Goal: Navigation & Orientation: Find specific page/section

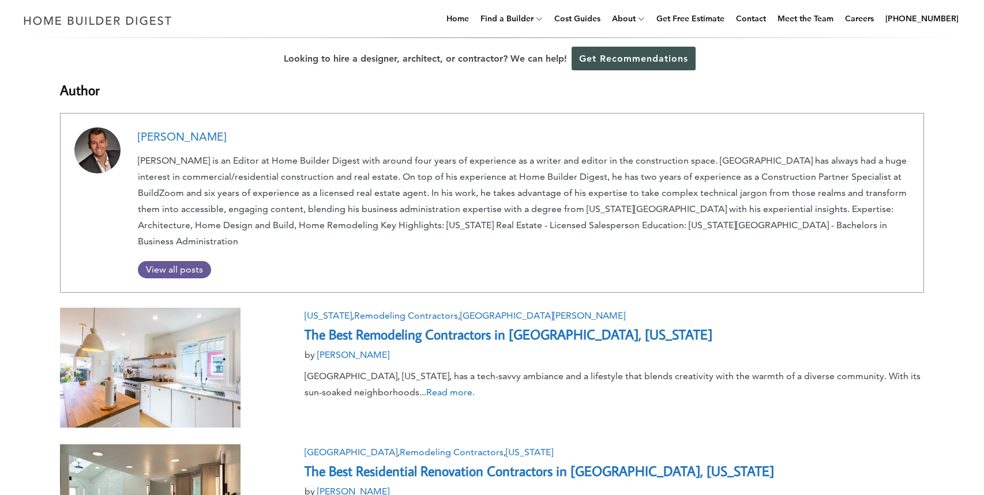
drag, startPoint x: 0, startPoint y: 0, endPoint x: 185, endPoint y: 135, distance: 229.1
click at [185, 135] on link "[PERSON_NAME]" at bounding box center [182, 136] width 88 height 13
drag, startPoint x: 234, startPoint y: 138, endPoint x: 140, endPoint y: 139, distance: 94.6
click at [140, 139] on div "[PERSON_NAME]" at bounding box center [524, 137] width 772 height 20
copy link "[PERSON_NAME]"
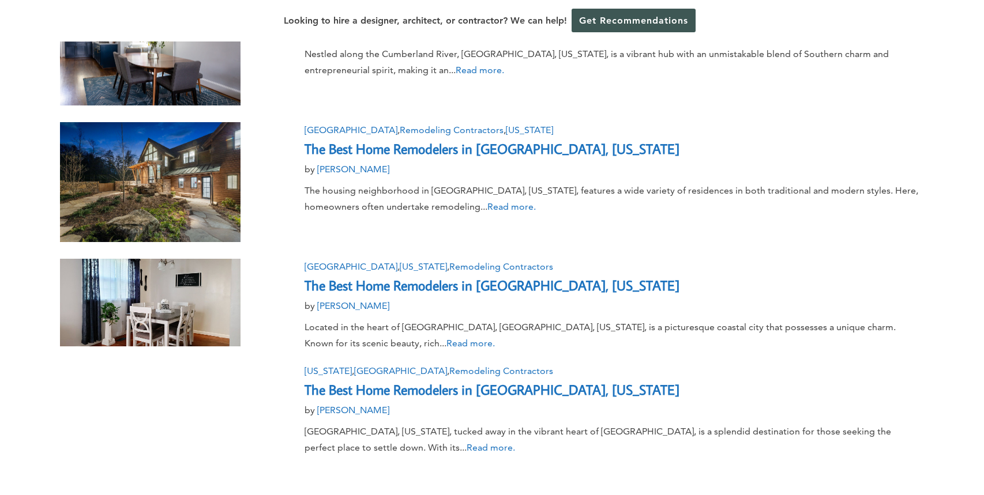
scroll to position [1275, 0]
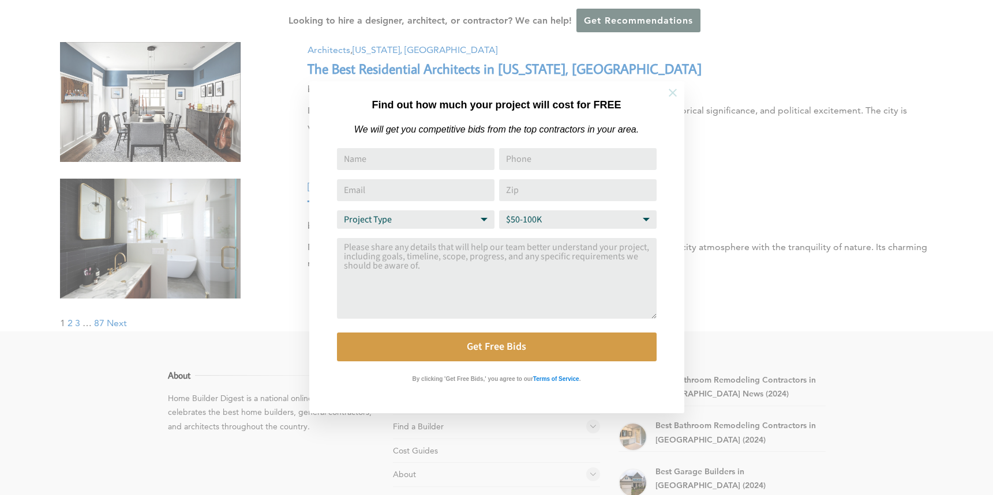
click at [674, 92] on icon at bounding box center [672, 93] width 13 height 13
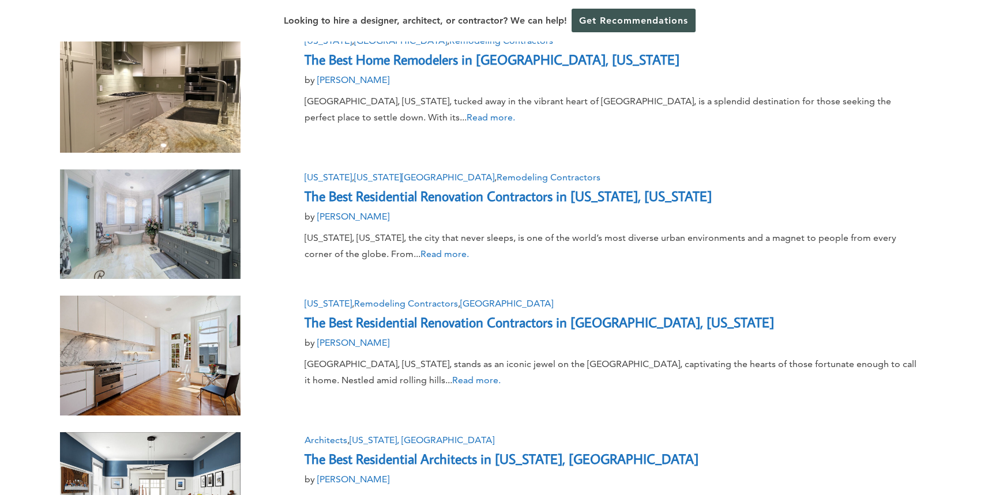
scroll to position [1458, 0]
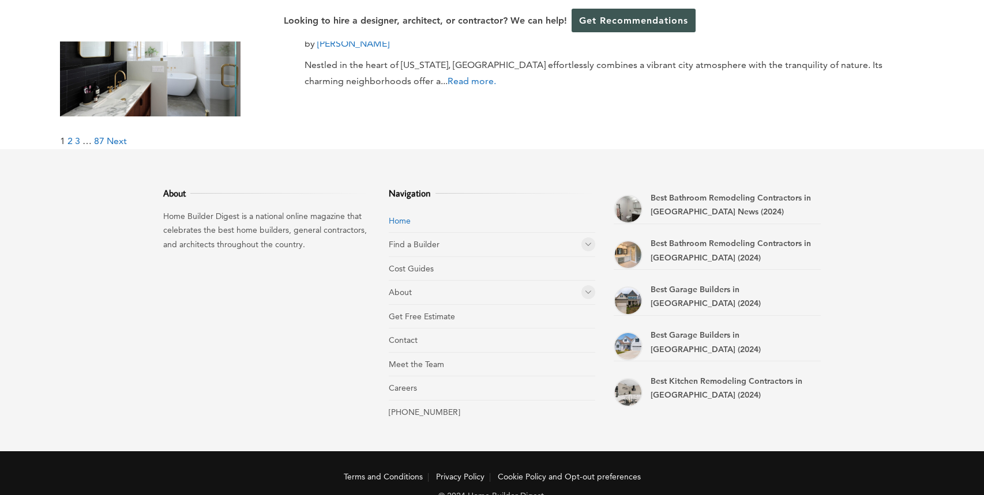
click at [404, 216] on link "Home" at bounding box center [400, 221] width 22 height 10
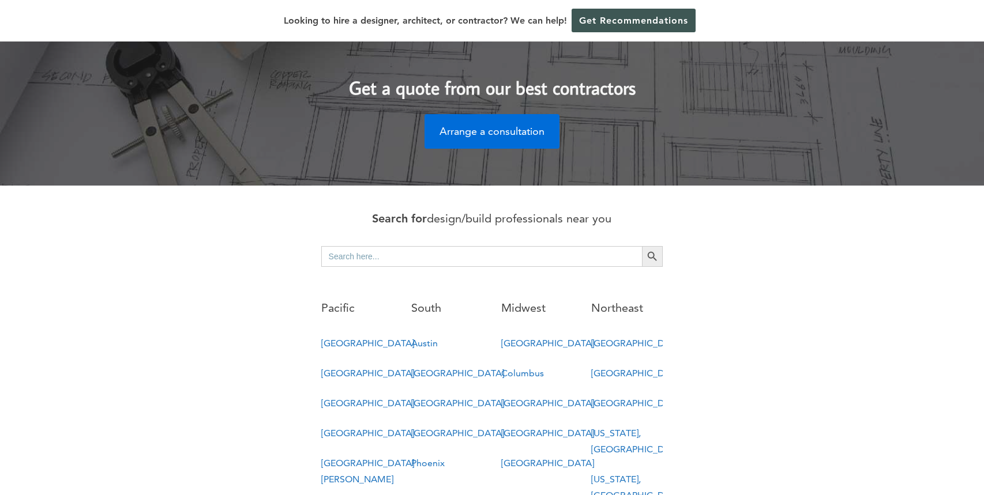
scroll to position [463, 0]
click at [352, 427] on link "[GEOGRAPHIC_DATA]" at bounding box center [367, 432] width 93 height 11
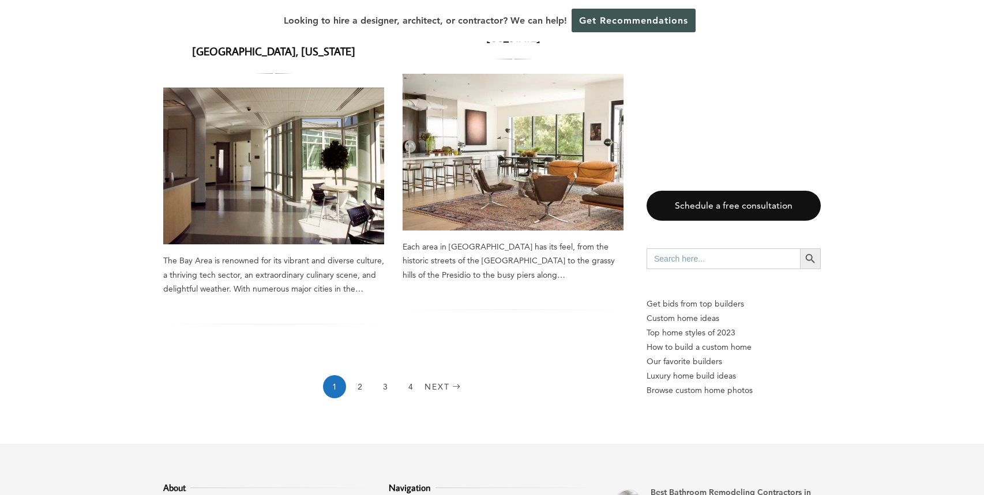
scroll to position [1883, 0]
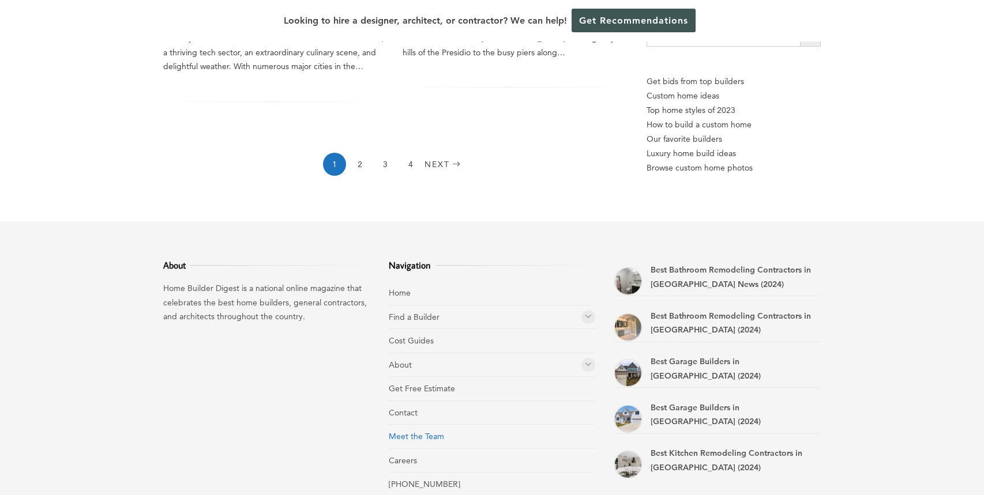
click at [426, 431] on link "Meet the Team" at bounding box center [416, 436] width 55 height 10
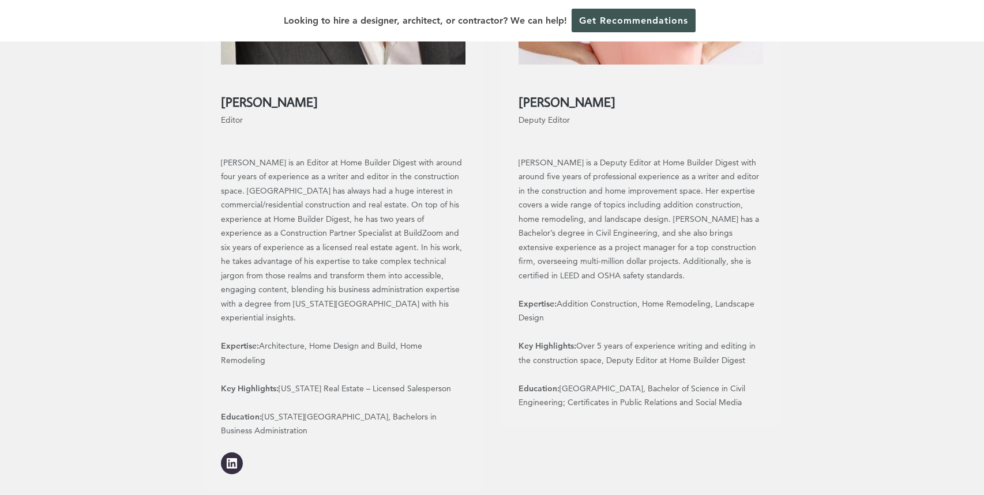
scroll to position [1191, 0]
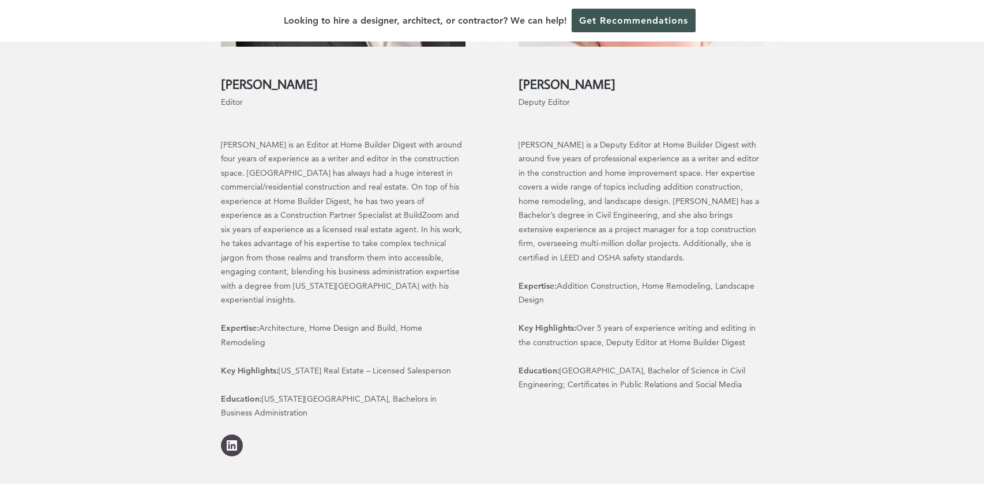
click at [227, 441] on icon "LinkedIn" at bounding box center [232, 446] width 10 height 10
